Goal: Task Accomplishment & Management: Manage account settings

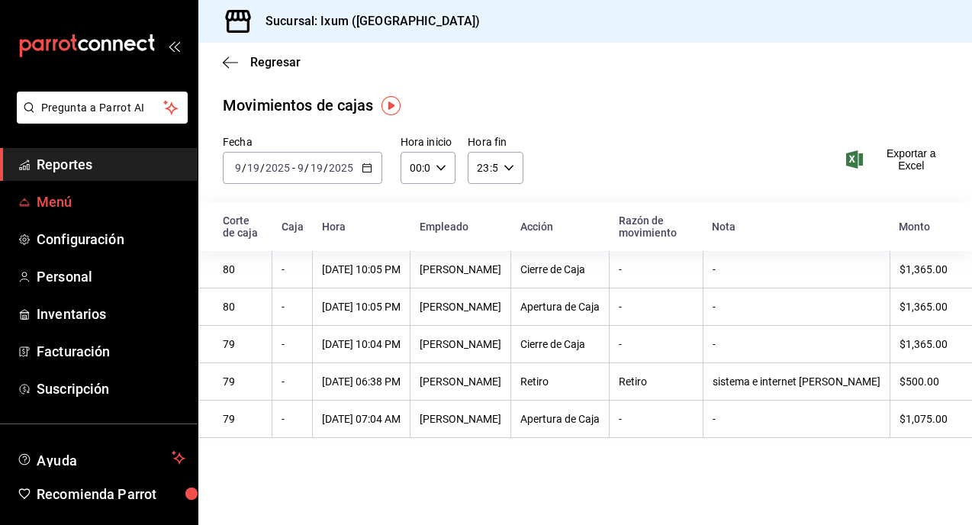
click at [55, 201] on span "Menú" at bounding box center [111, 201] width 149 height 21
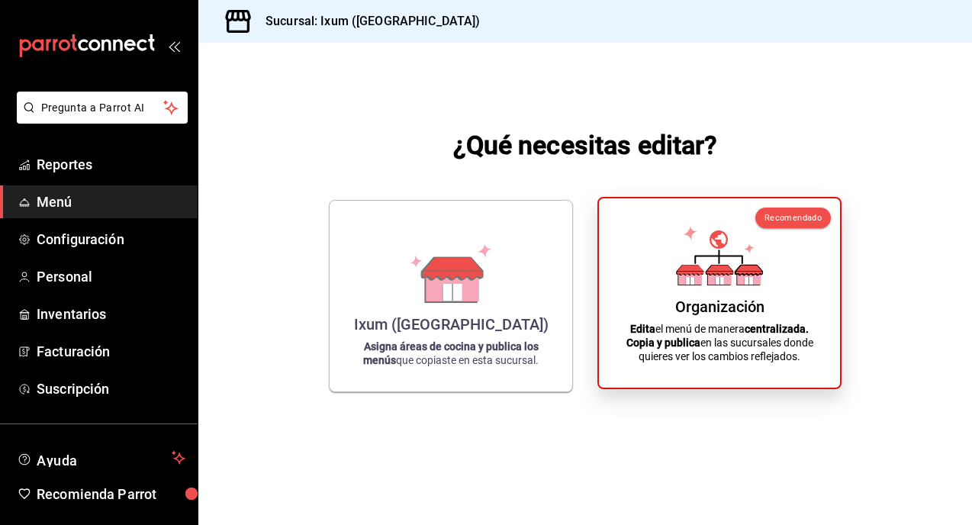
click at [705, 278] on icon at bounding box center [719, 255] width 87 height 59
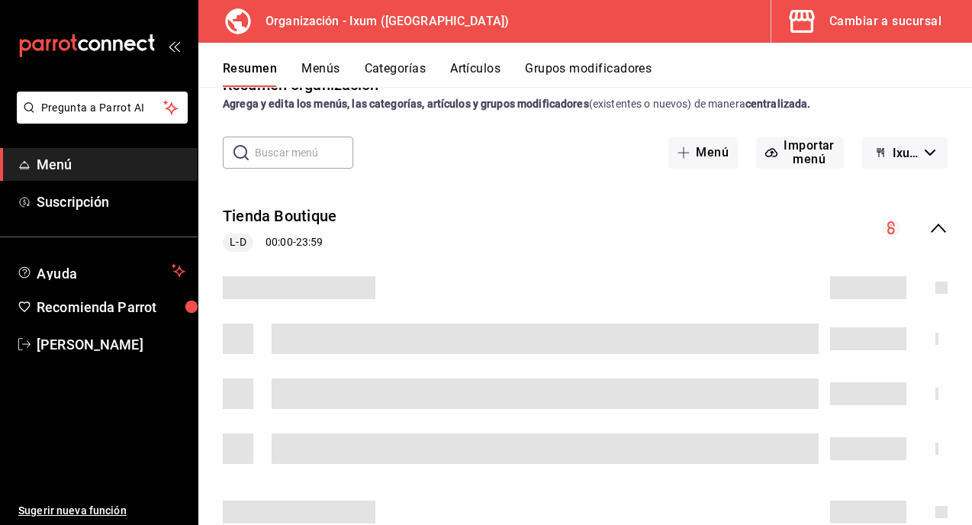
scroll to position [70, 0]
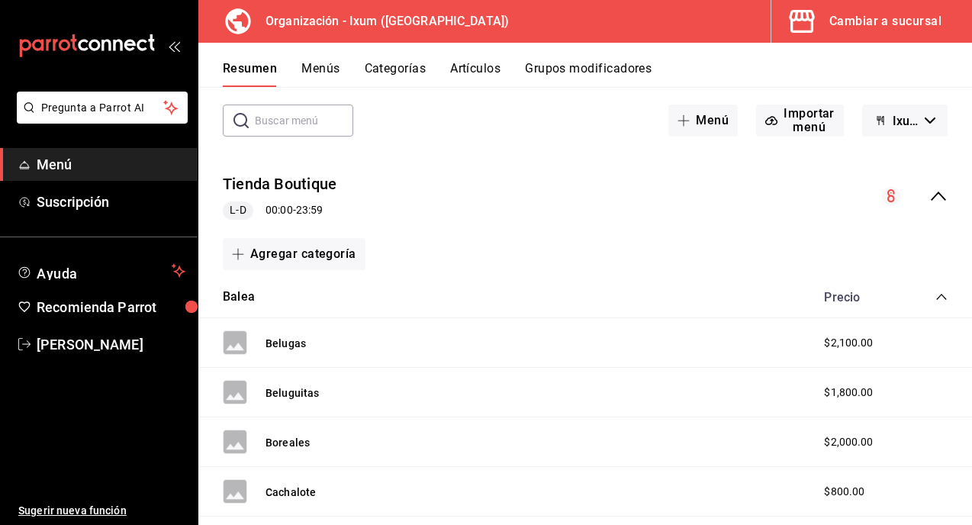
click at [941, 197] on icon "collapse-menu-row" at bounding box center [938, 196] width 18 height 18
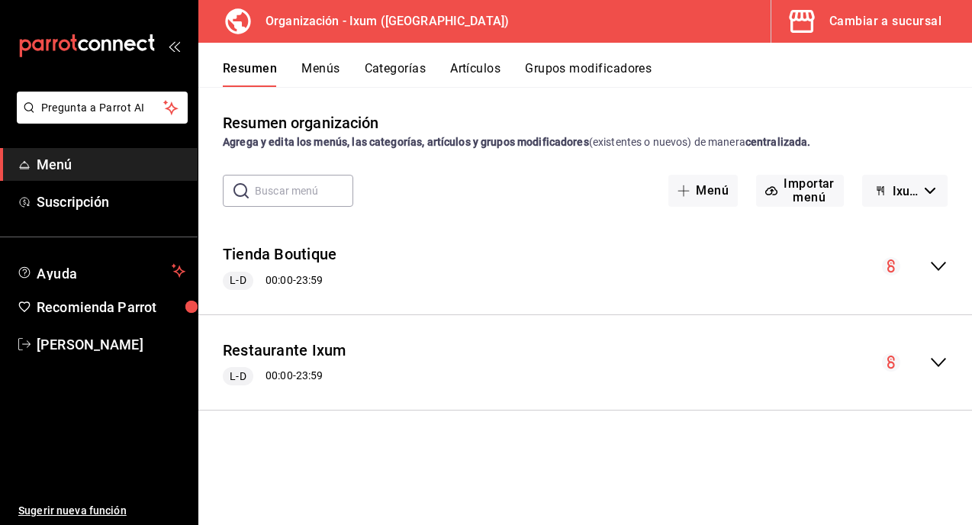
scroll to position [0, 0]
click at [935, 359] on icon "collapse-menu-row" at bounding box center [938, 362] width 18 height 18
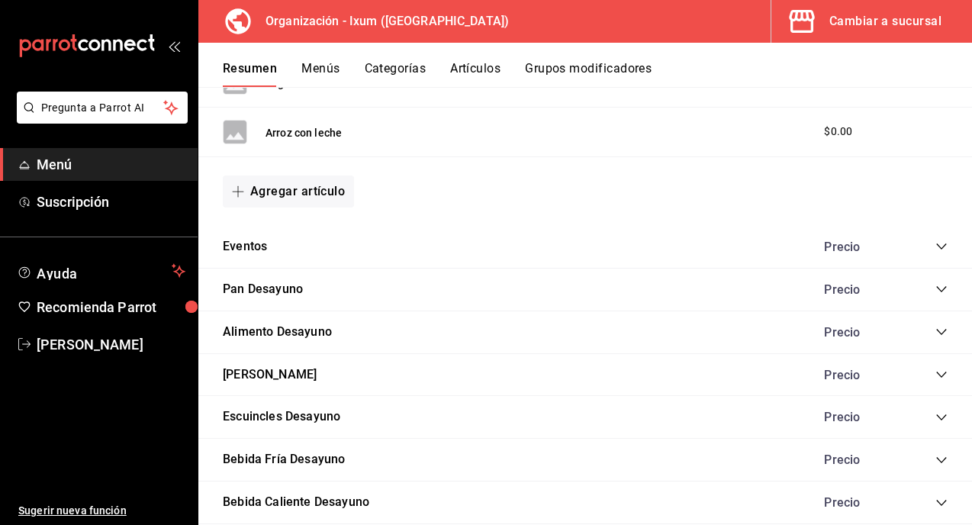
scroll to position [866, 0]
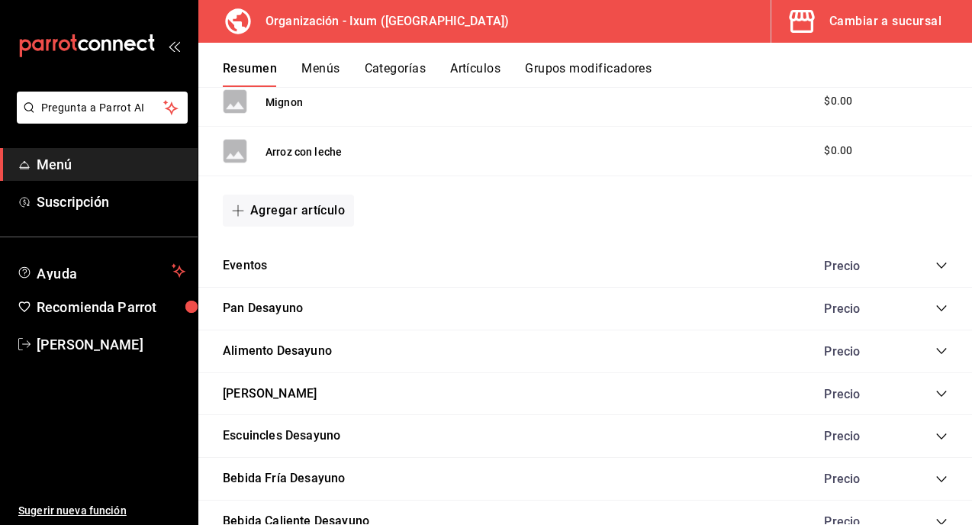
click at [937, 266] on icon "collapse-category-row" at bounding box center [941, 265] width 12 height 12
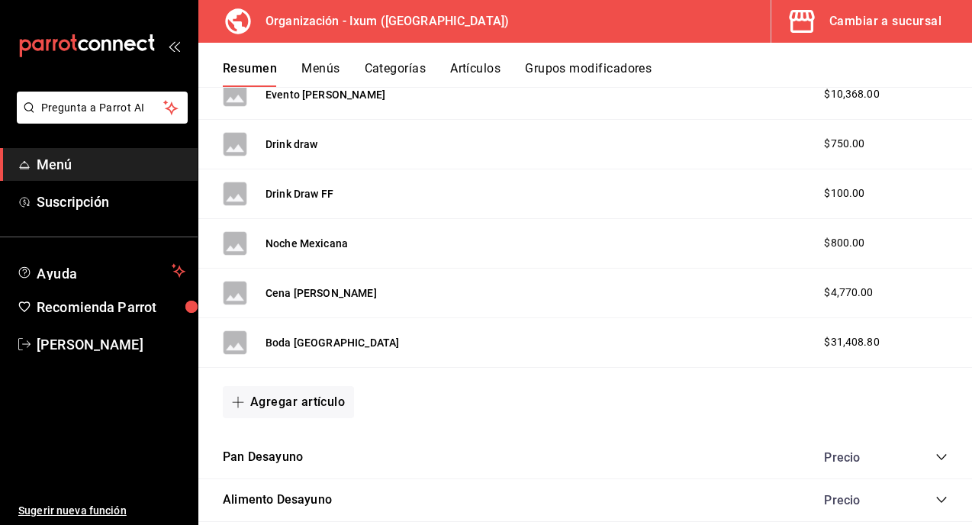
scroll to position [1590, 0]
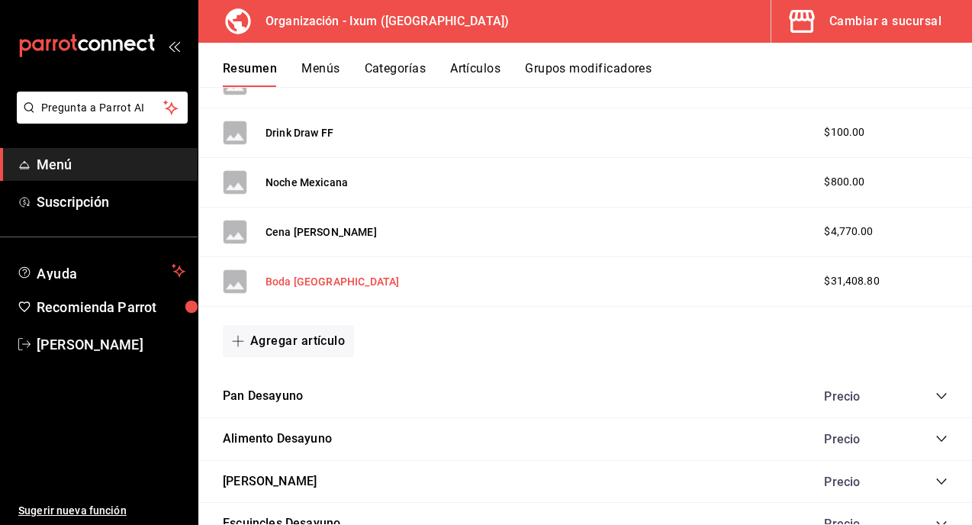
click at [288, 277] on button "Boda [GEOGRAPHIC_DATA]" at bounding box center [331, 281] width 133 height 15
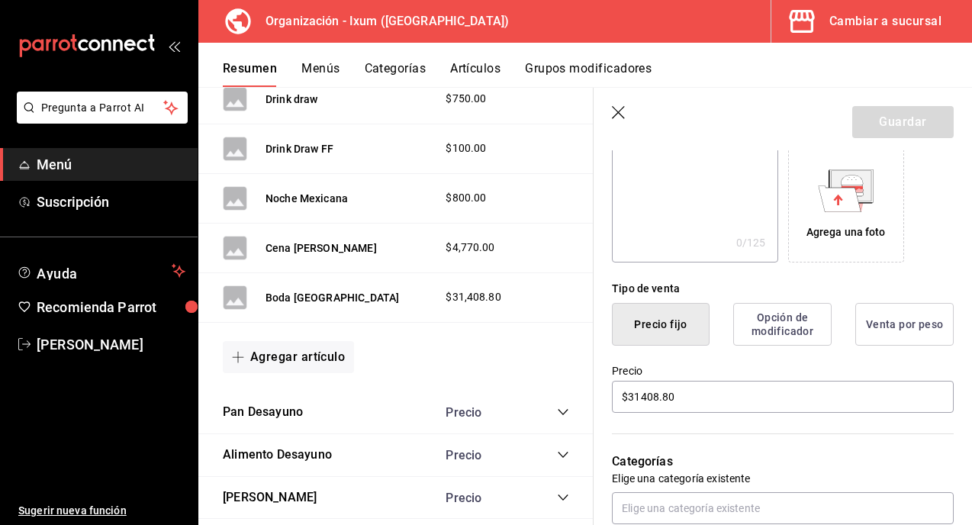
scroll to position [328, 0]
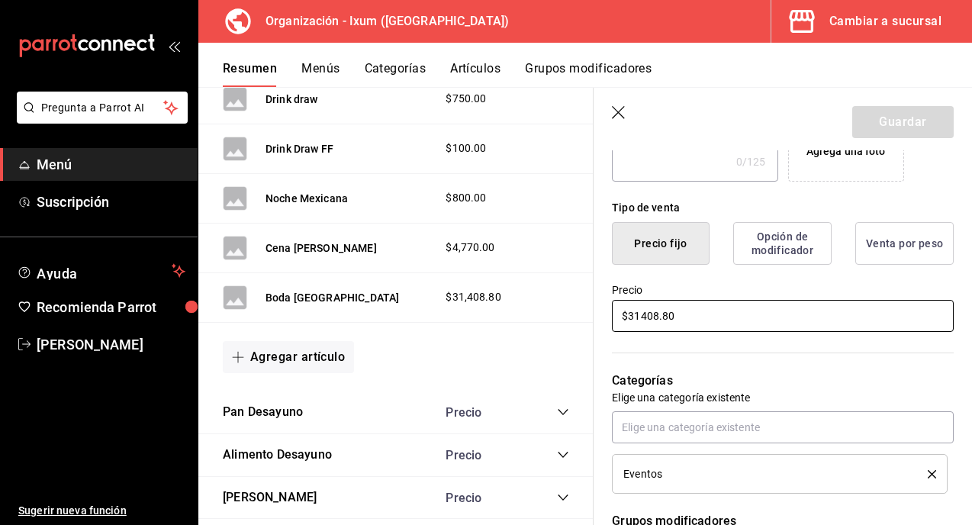
drag, startPoint x: 693, startPoint y: 316, endPoint x: 578, endPoint y: 316, distance: 114.4
click at [578, 316] on main "Resumen organización Agrega y edita los menús, las categorías, artículos y grup…" at bounding box center [584, 306] width 773 height 438
type input "$35029.80"
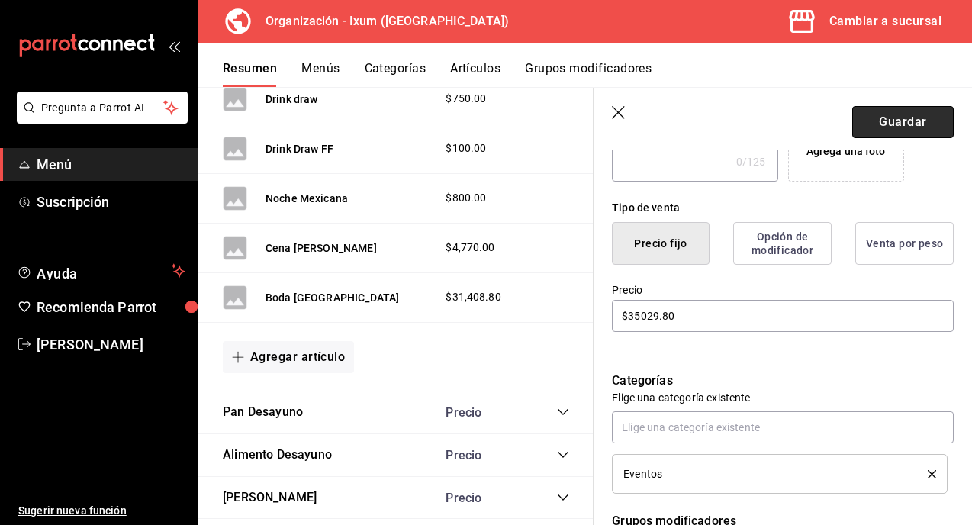
click at [911, 121] on button "Guardar" at bounding box center [902, 122] width 101 height 32
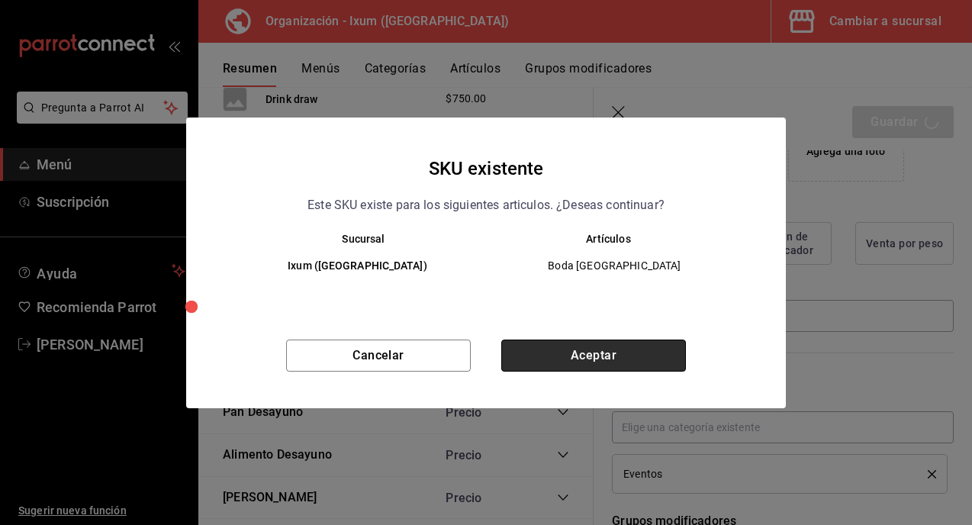
click at [649, 358] on button "Aceptar" at bounding box center [593, 355] width 185 height 32
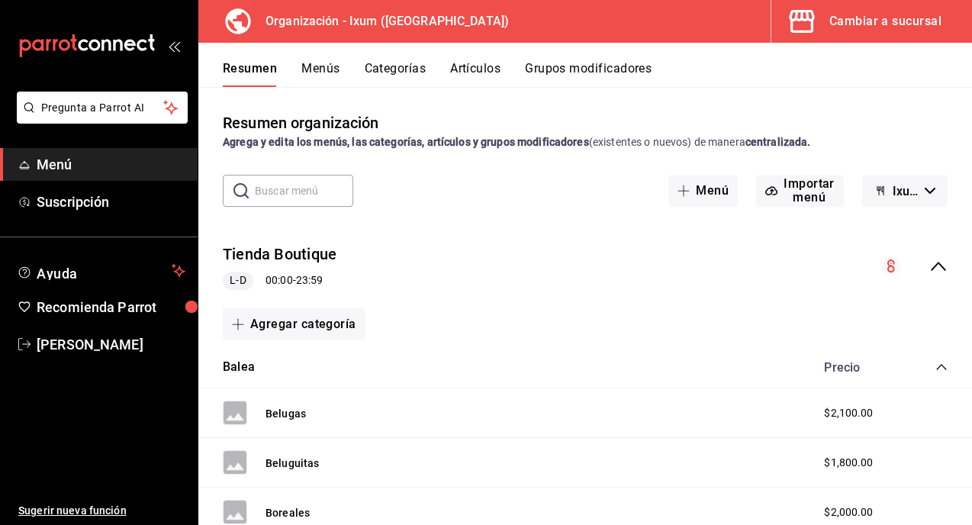
click at [315, 65] on button "Menús" at bounding box center [320, 74] width 38 height 26
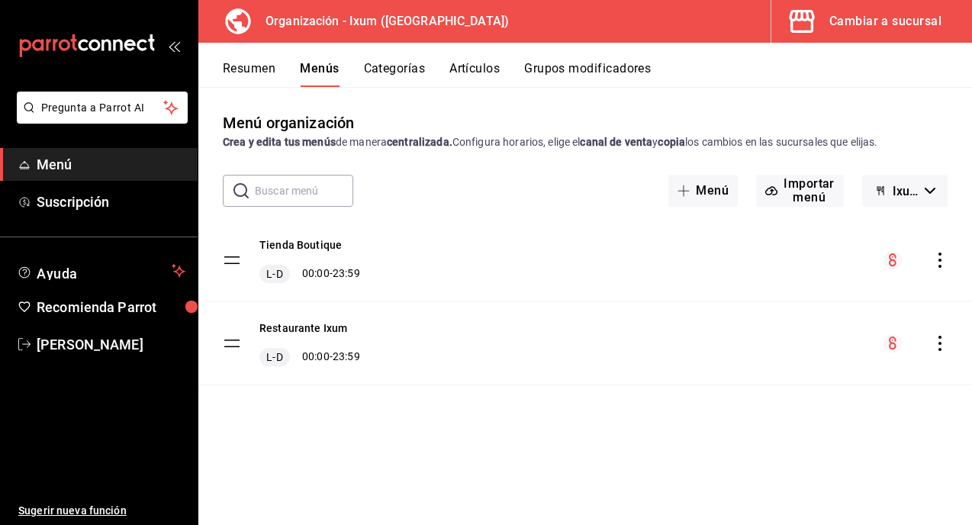
click at [938, 342] on icon "actions" at bounding box center [939, 343] width 15 height 15
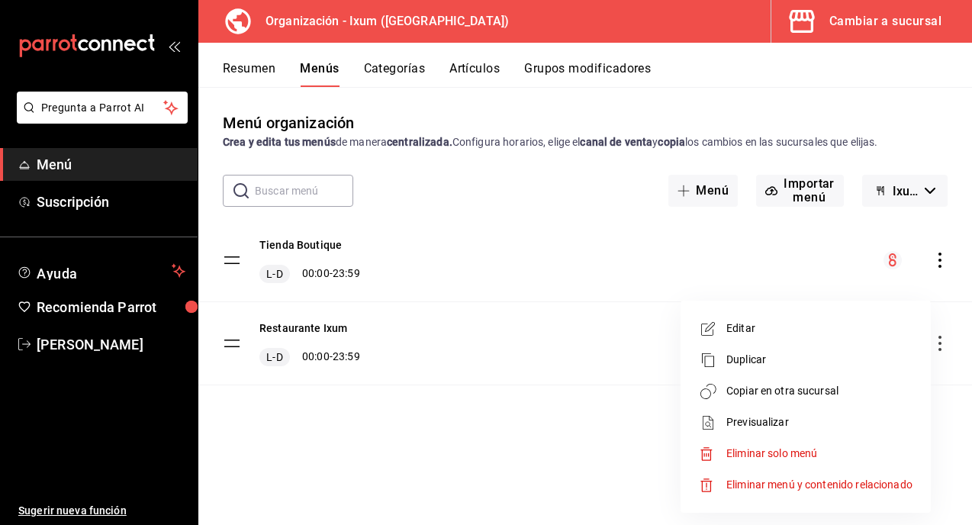
click at [836, 397] on span "Copiar en otra sucursal" at bounding box center [819, 391] width 186 height 16
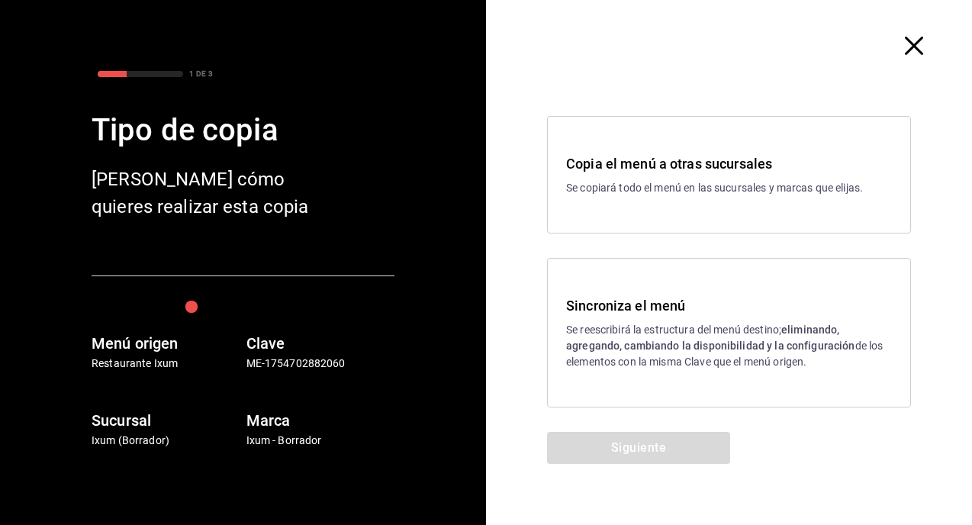
click at [705, 360] on p "Se reescribirá la estructura del menú destino; eliminando, agregando, cambiando…" at bounding box center [729, 346] width 326 height 48
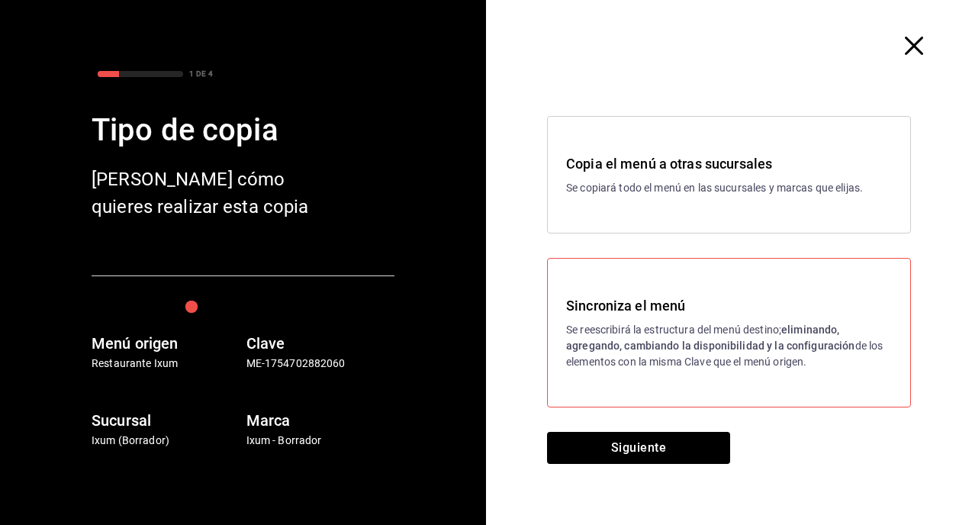
click at [665, 420] on div "Copia el menú a otras sucursales Se copiará todo el menú en las sucursales y ma…" at bounding box center [729, 262] width 486 height 340
click at [648, 444] on button "Siguiente" at bounding box center [638, 448] width 183 height 32
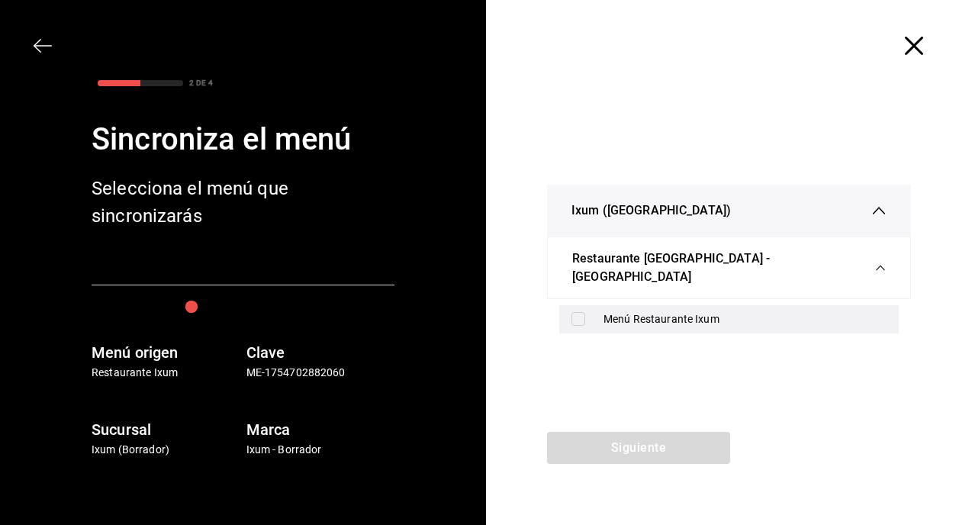
click at [574, 312] on input "checkbox" at bounding box center [578, 319] width 14 height 14
checkbox input "true"
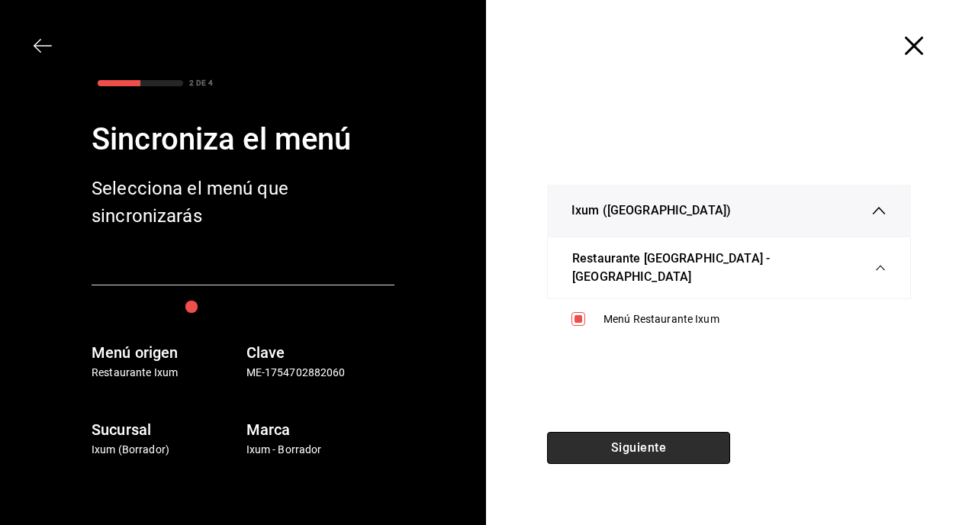
click at [588, 436] on button "Siguiente" at bounding box center [638, 448] width 183 height 32
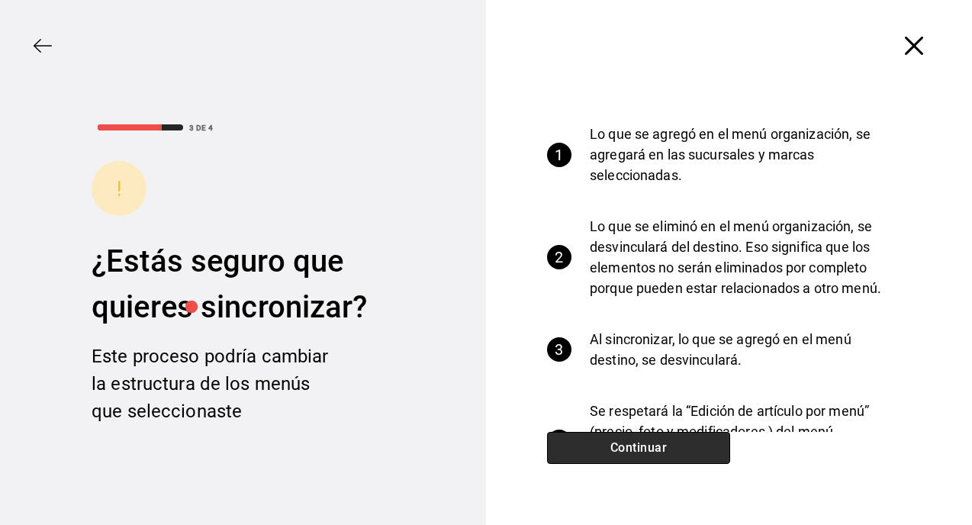
click at [613, 453] on button "Continuar" at bounding box center [638, 448] width 183 height 32
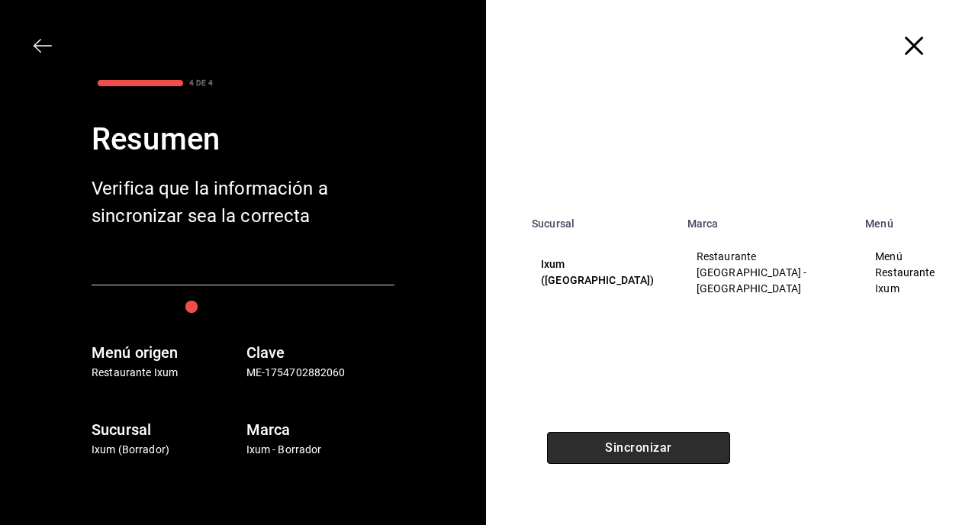
click at [613, 453] on button "Sincronizar" at bounding box center [638, 448] width 183 height 32
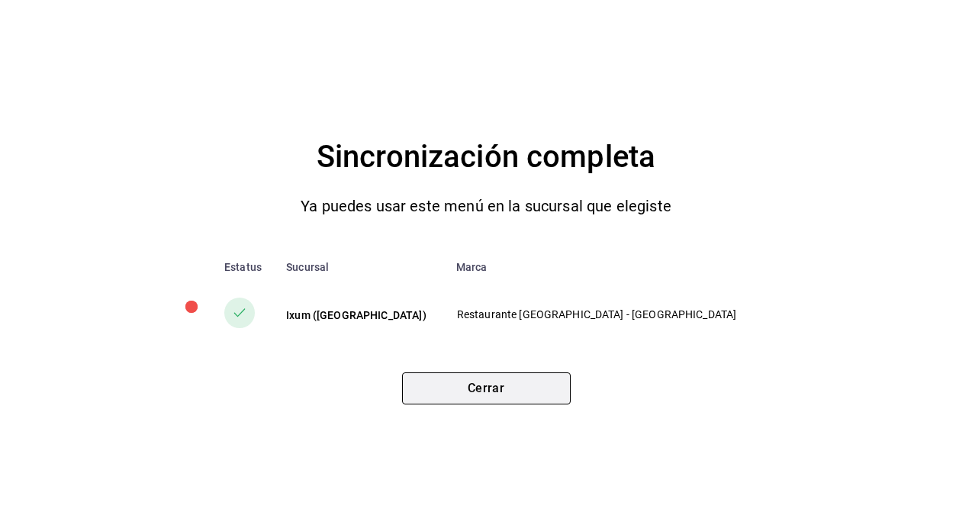
click at [528, 391] on button "Cerrar" at bounding box center [486, 388] width 169 height 32
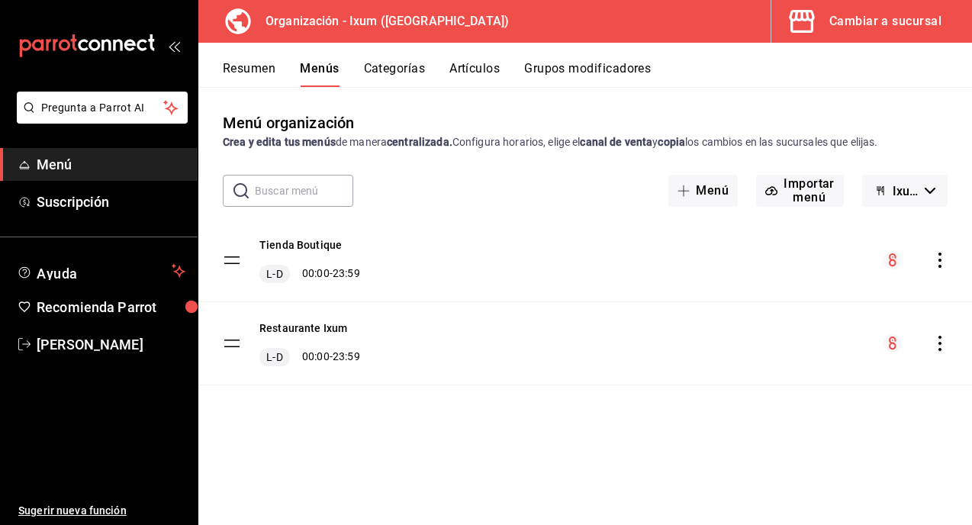
click at [884, 27] on div "Cambiar a sucursal" at bounding box center [885, 21] width 112 height 21
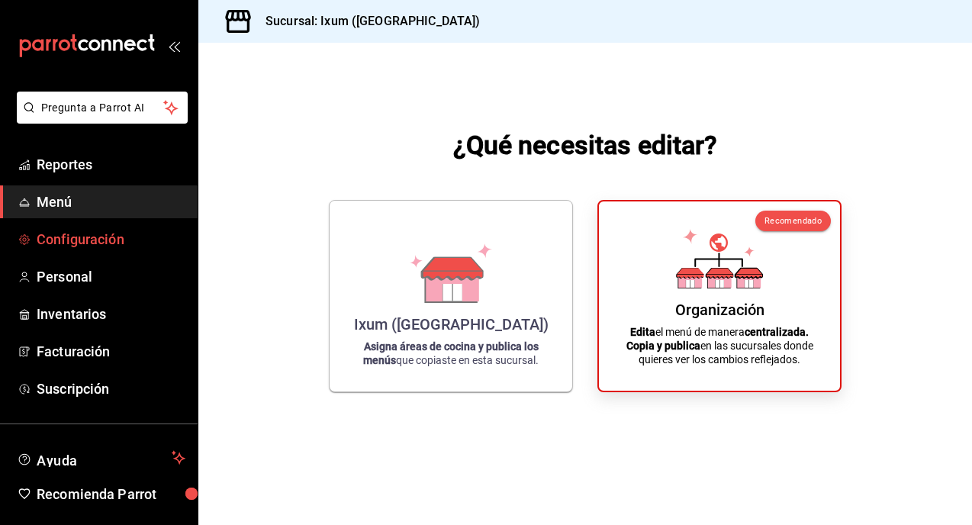
click at [98, 242] on span "Configuración" at bounding box center [111, 239] width 149 height 21
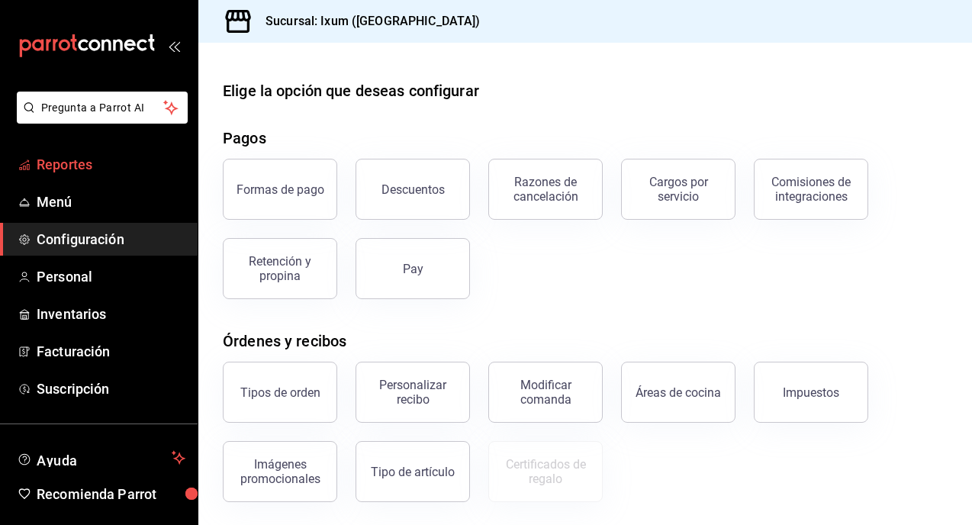
click at [121, 166] on span "Reportes" at bounding box center [111, 164] width 149 height 21
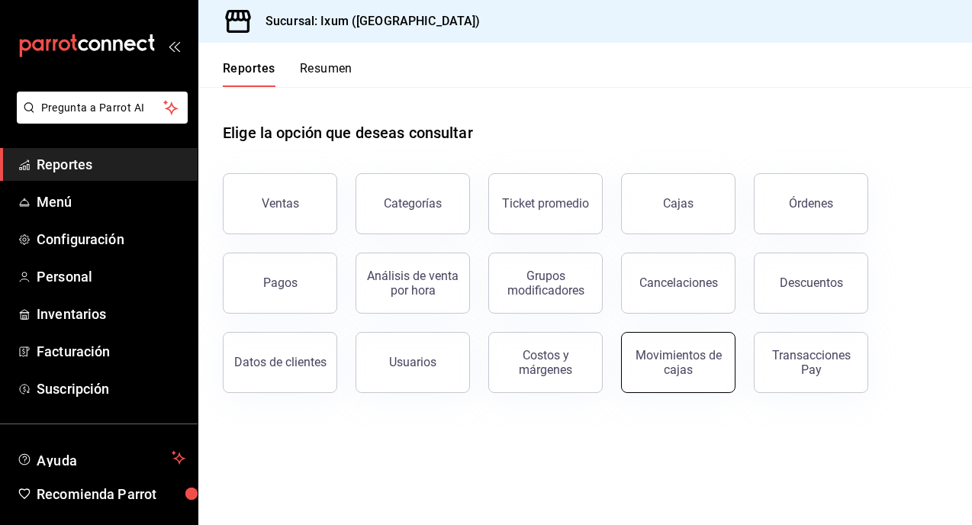
click at [686, 349] on div "Movimientos de cajas" at bounding box center [678, 362] width 95 height 29
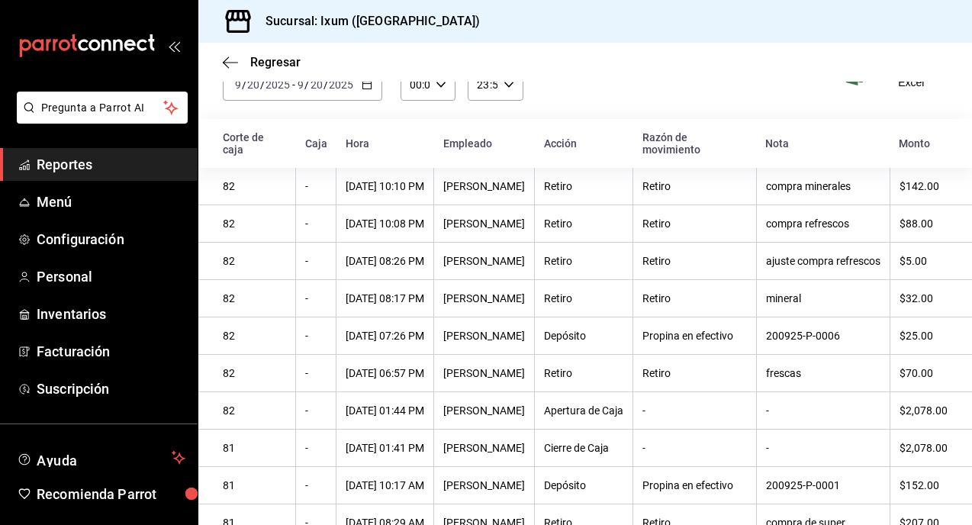
scroll to position [86, 0]
